Goal: Information Seeking & Learning: Learn about a topic

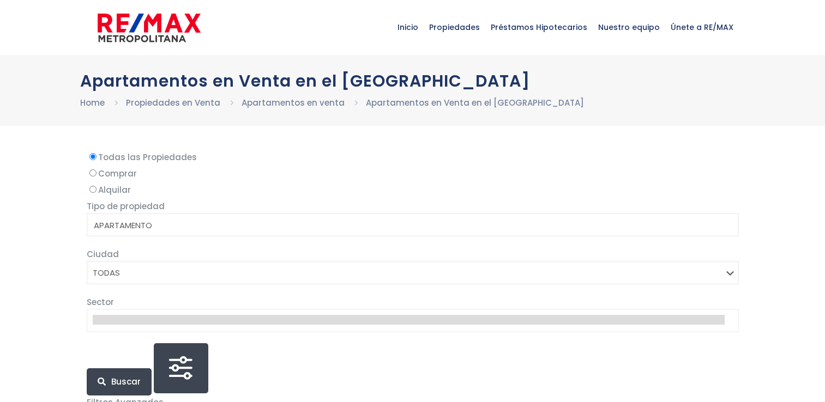
select select
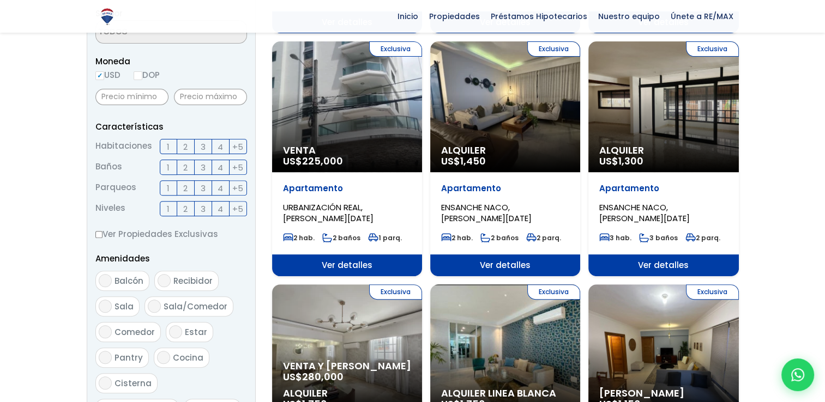
scroll to position [704, 0]
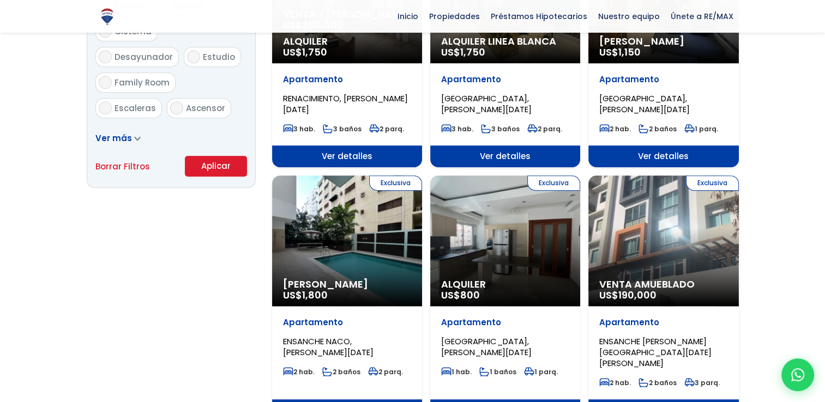
click at [678, 210] on div "Exclusiva Venta Amueblado US$ 190,000" at bounding box center [663, 241] width 150 height 131
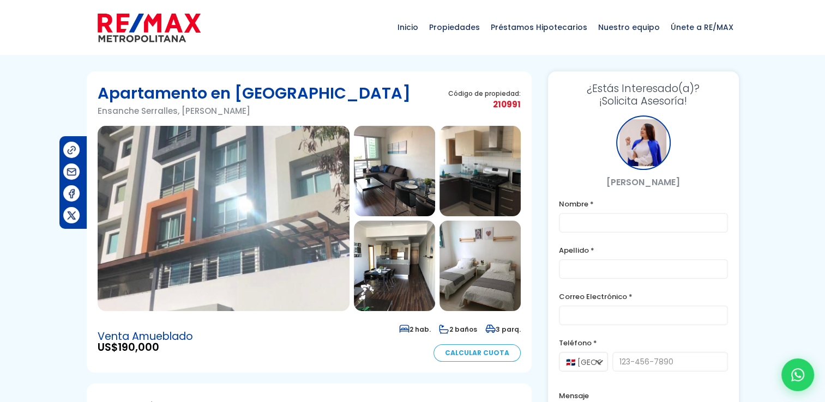
click at [410, 168] on img at bounding box center [394, 171] width 81 height 91
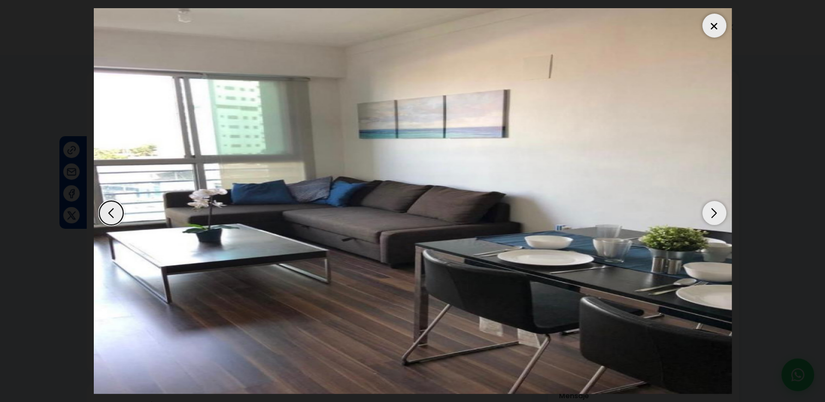
click at [714, 209] on div "Next slide" at bounding box center [714, 213] width 24 height 24
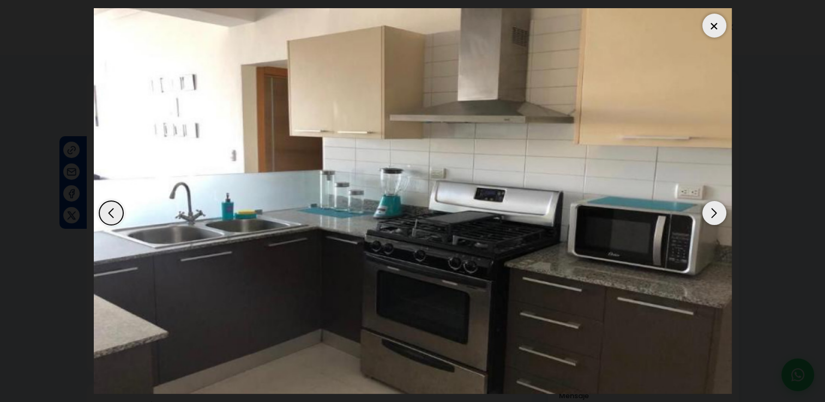
click at [714, 209] on div "Next slide" at bounding box center [714, 213] width 24 height 24
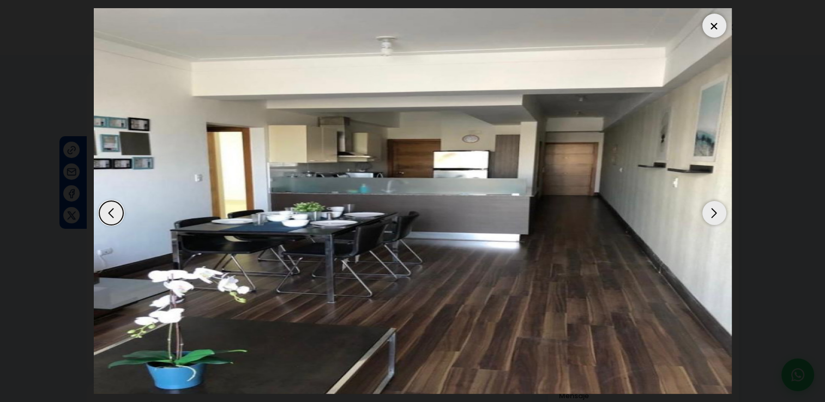
click at [714, 209] on div "Next slide" at bounding box center [714, 213] width 24 height 24
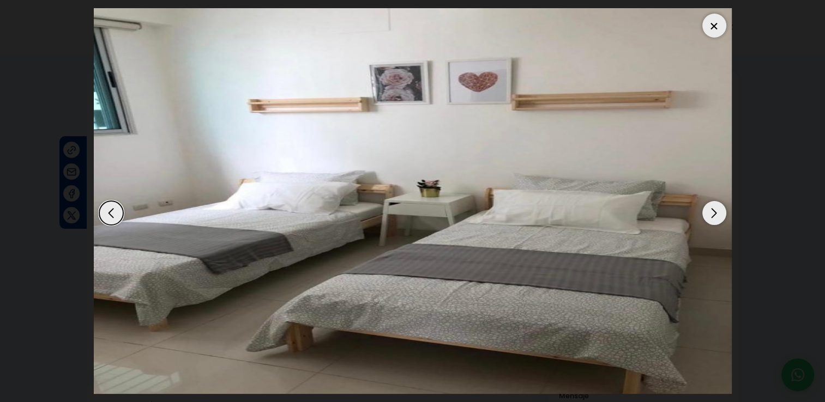
click at [714, 209] on div "Next slide" at bounding box center [714, 213] width 24 height 24
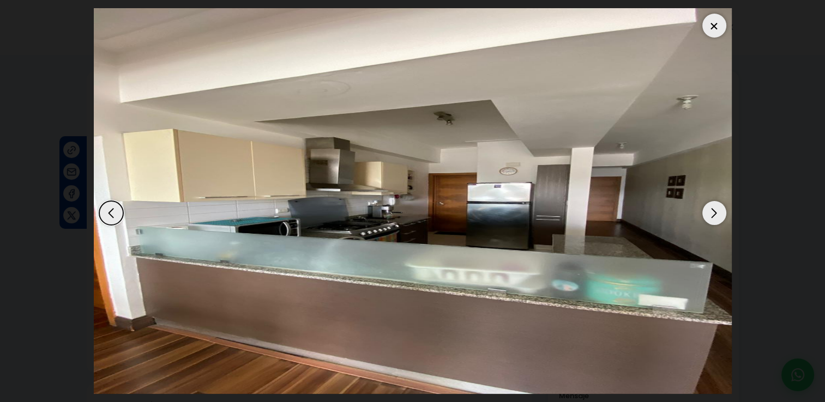
click at [714, 209] on div "Next slide" at bounding box center [714, 213] width 24 height 24
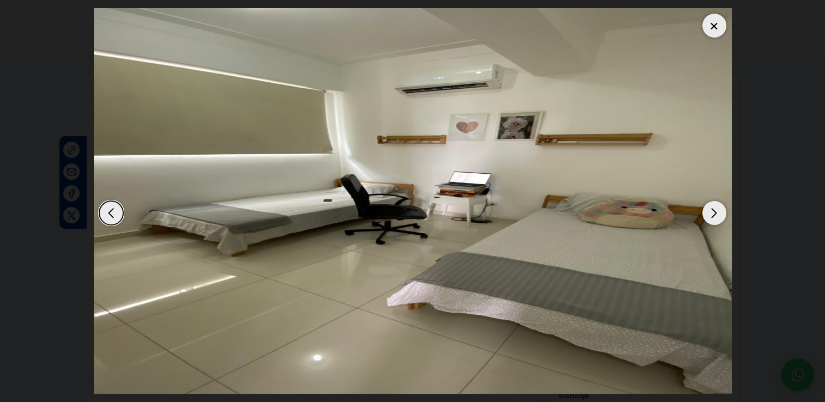
click at [714, 209] on div "Next slide" at bounding box center [714, 213] width 24 height 24
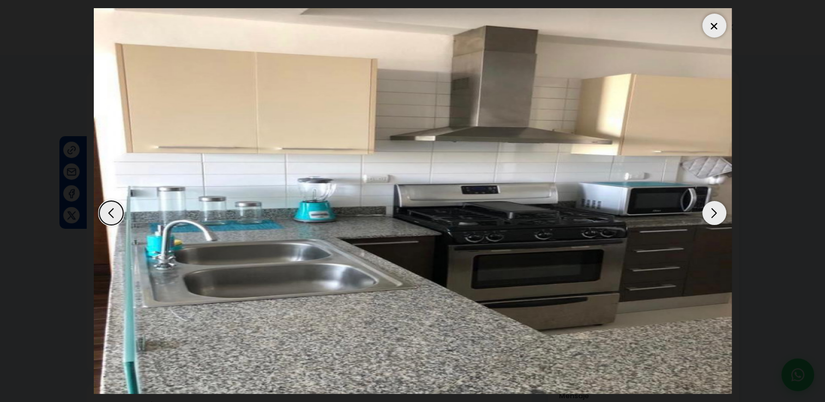
click at [715, 21] on div at bounding box center [714, 26] width 24 height 24
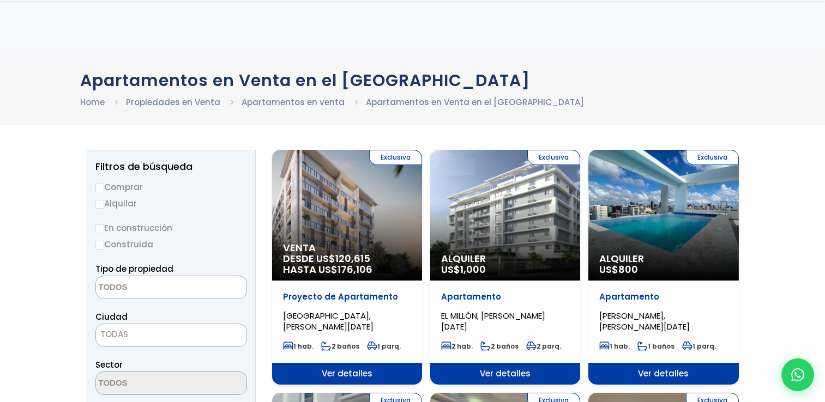
select select
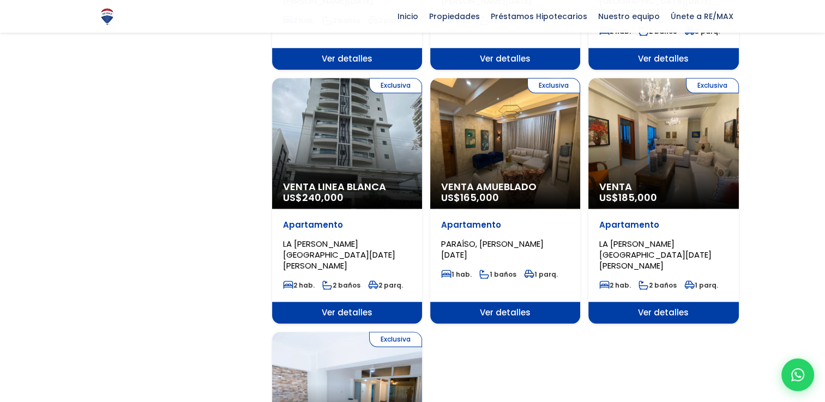
scroll to position [1408, 0]
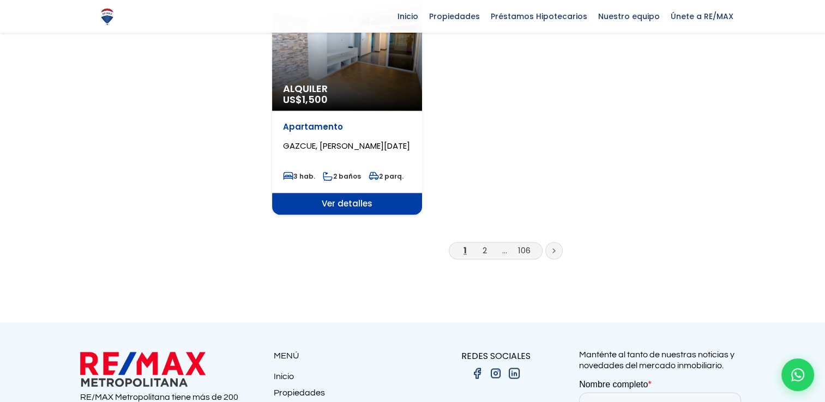
click at [555, 248] on icon at bounding box center [553, 250] width 3 height 5
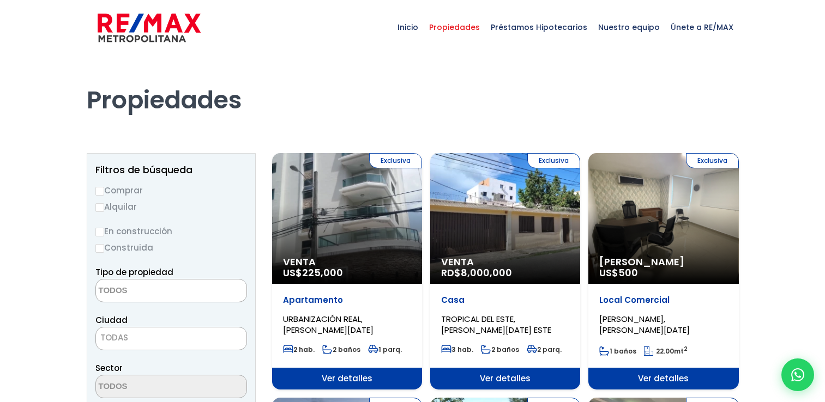
select select
drag, startPoint x: 822, startPoint y: 14, endPoint x: 828, endPoint y: 13, distance: 6.1
click at [824, 13] on html "X Inicio Propiedades Préstamos Hipotecarios Calculadora de préstamos Nuestro eq…" at bounding box center [412, 201] width 825 height 402
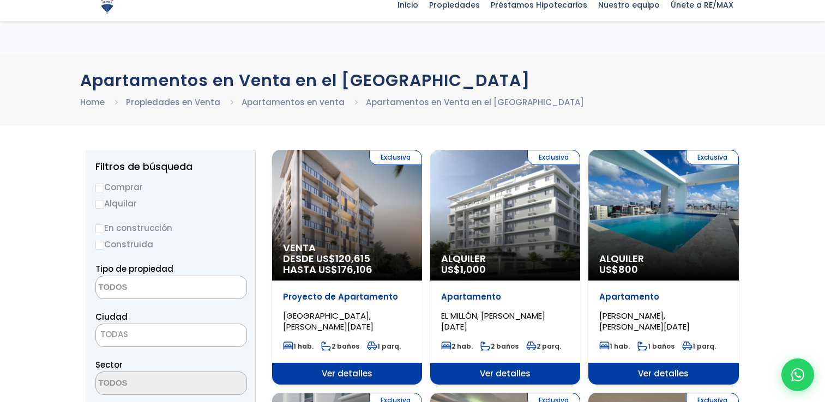
select select
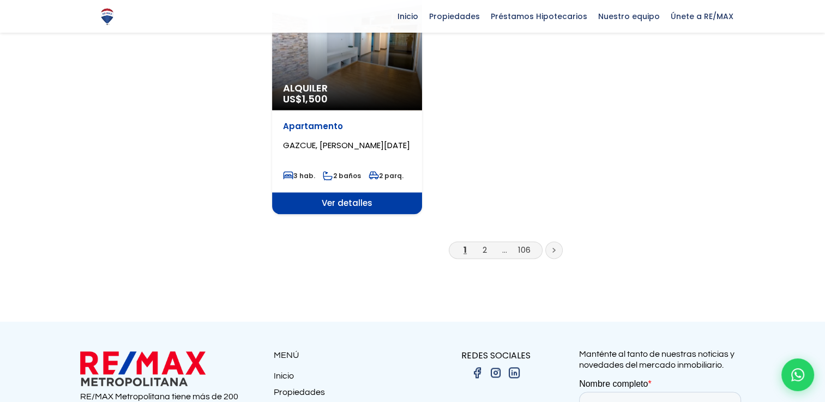
scroll to position [1408, 0]
click at [554, 248] on icon at bounding box center [553, 250] width 3 height 5
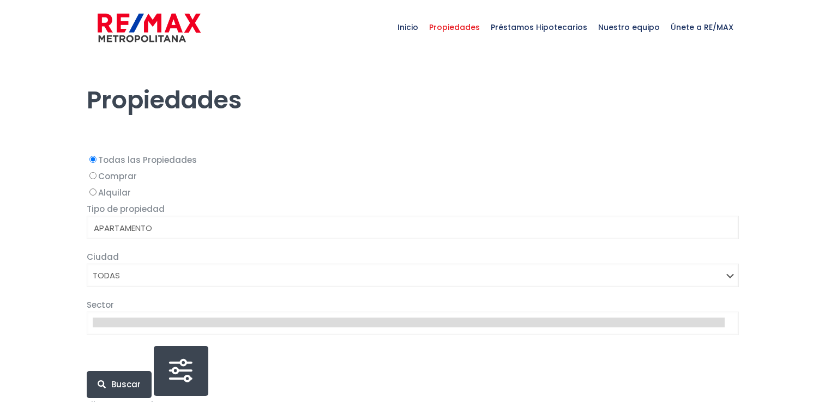
select select
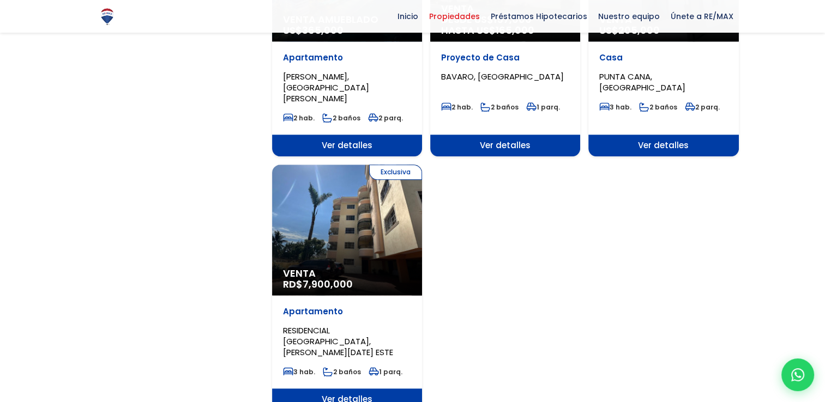
scroll to position [1410, 0]
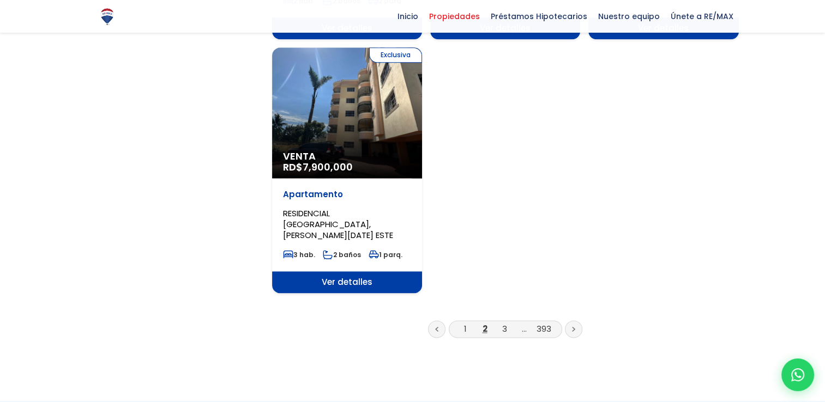
click at [573, 327] on icon at bounding box center [573, 329] width 3 height 5
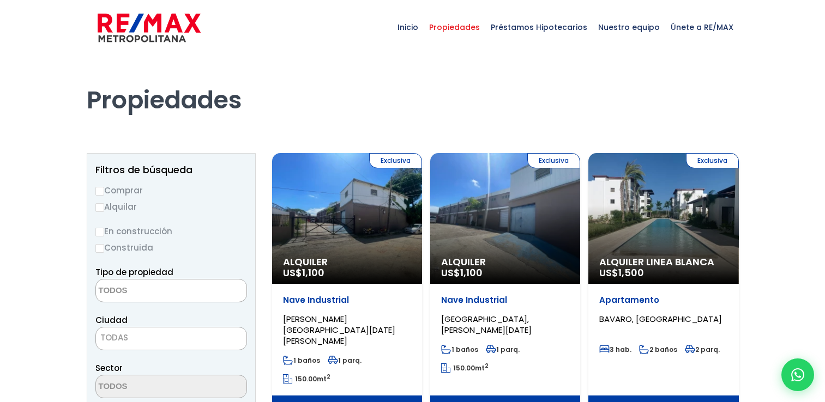
select select
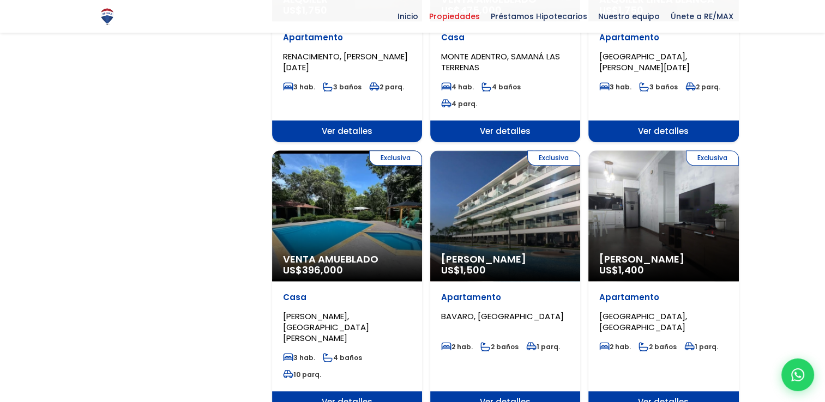
scroll to position [1408, 0]
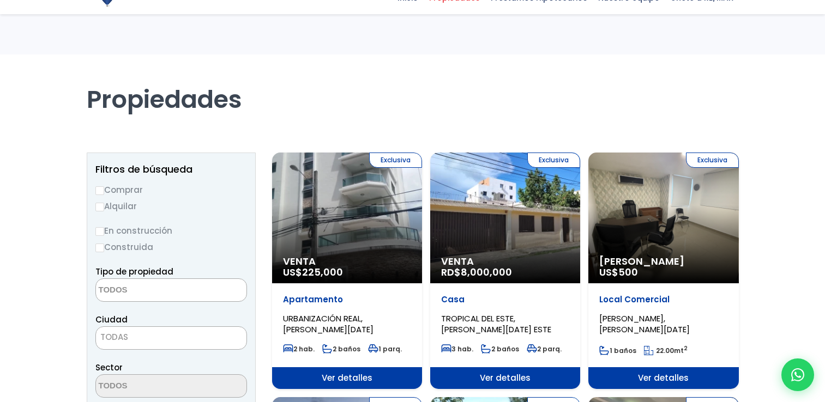
select select
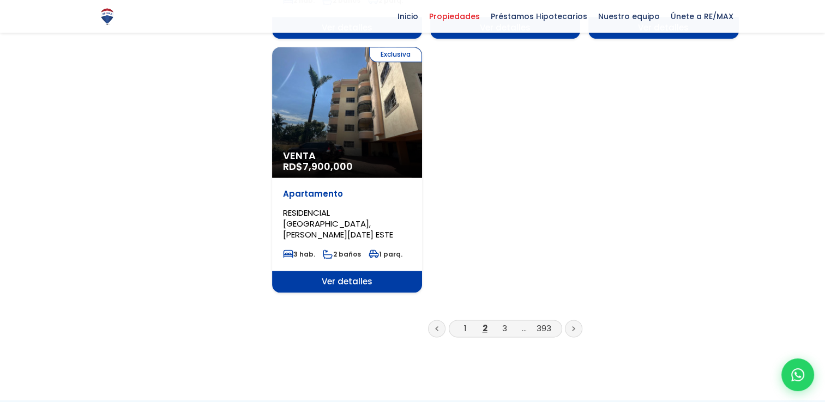
scroll to position [1410, 0]
